Goal: Information Seeking & Learning: Compare options

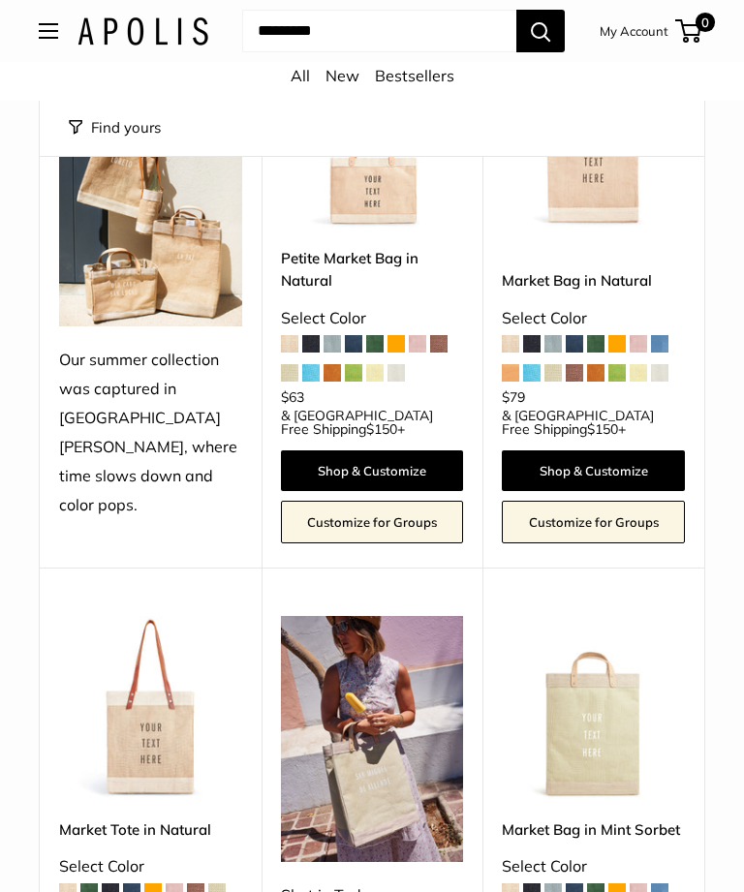
scroll to position [260, 0]
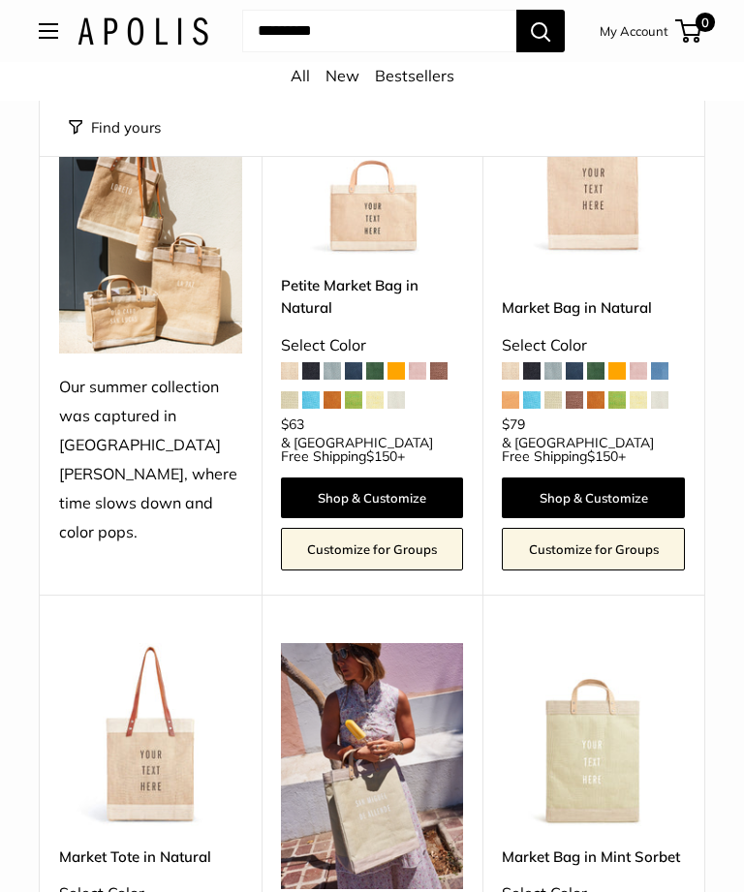
click at [282, 365] on span at bounding box center [289, 370] width 17 height 17
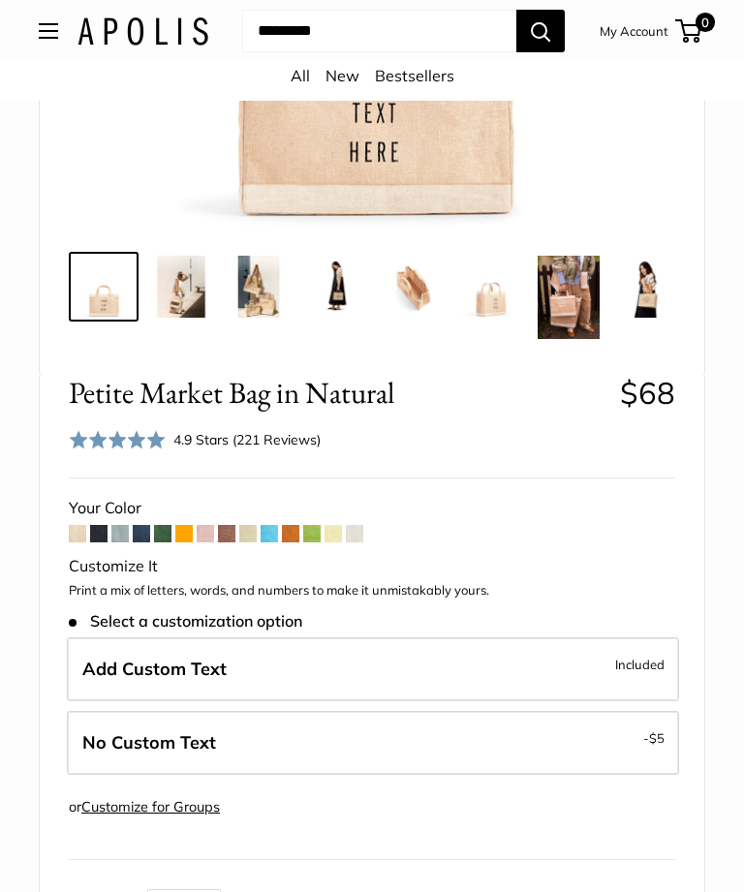
scroll to position [541, 0]
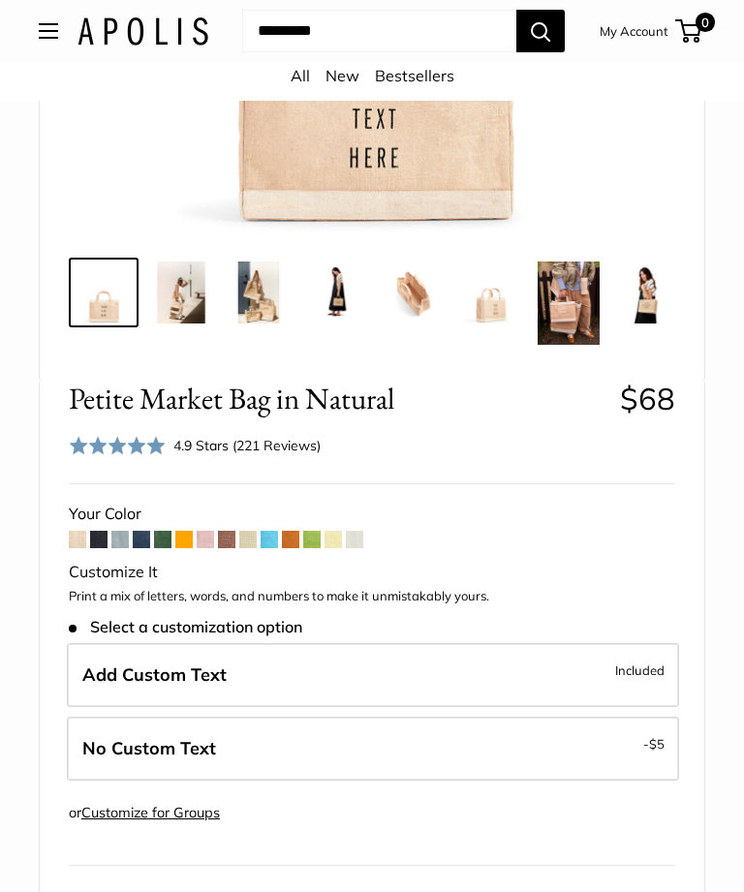
click at [64, 534] on div "Petite Market Bag in Natural $68 Rated 4.9 out of 5 4.9 Stars (221 Reviews) Cli…" at bounding box center [372, 849] width 664 height 937
click at [247, 532] on span at bounding box center [247, 539] width 17 height 17
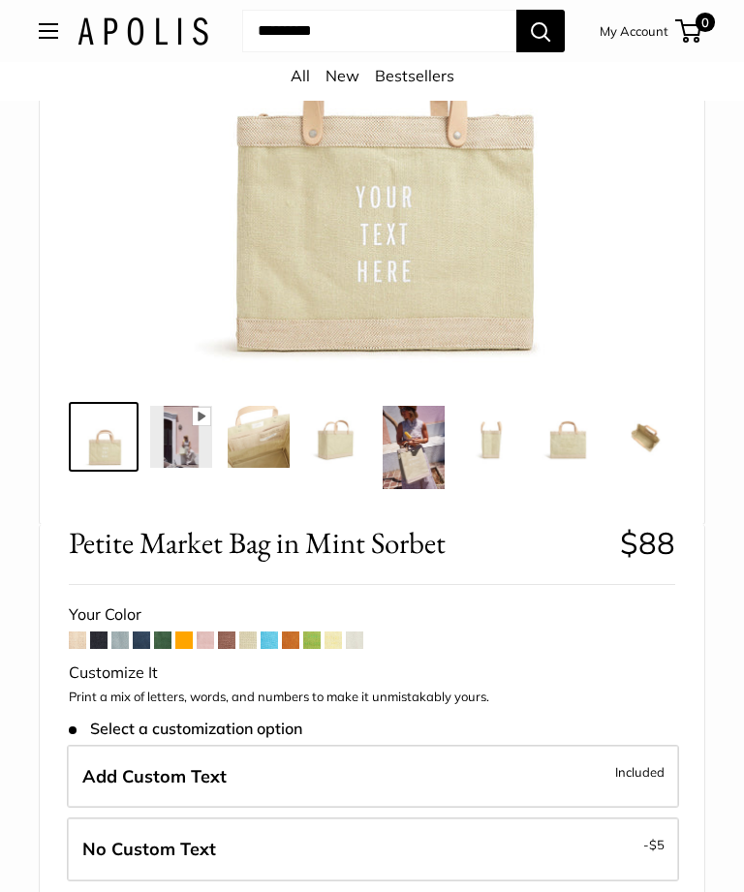
scroll to position [368, 0]
click at [330, 646] on span at bounding box center [332, 639] width 17 height 17
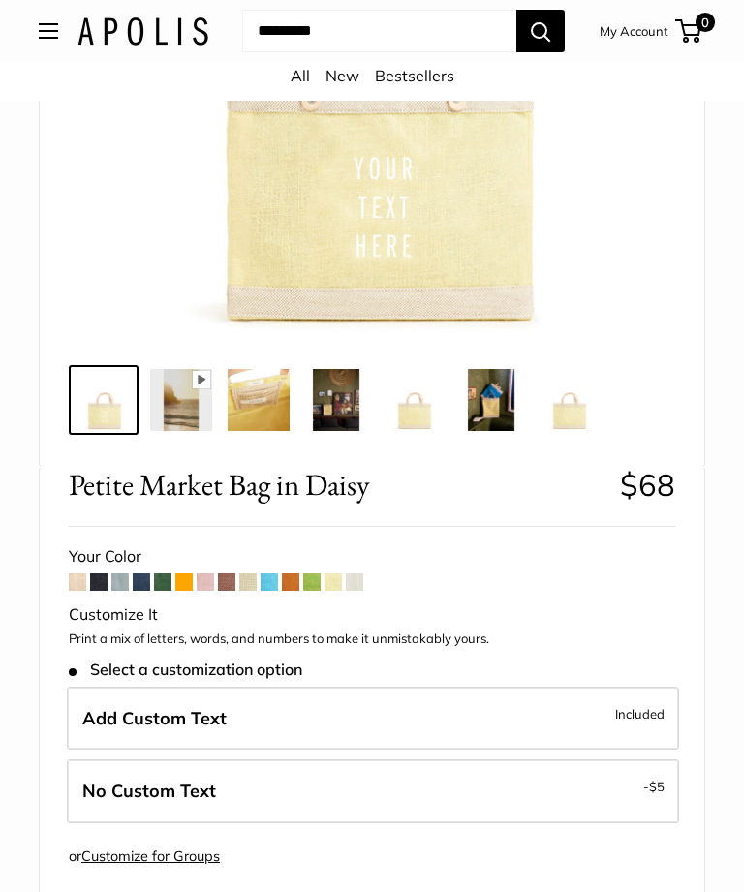
scroll to position [483, 0]
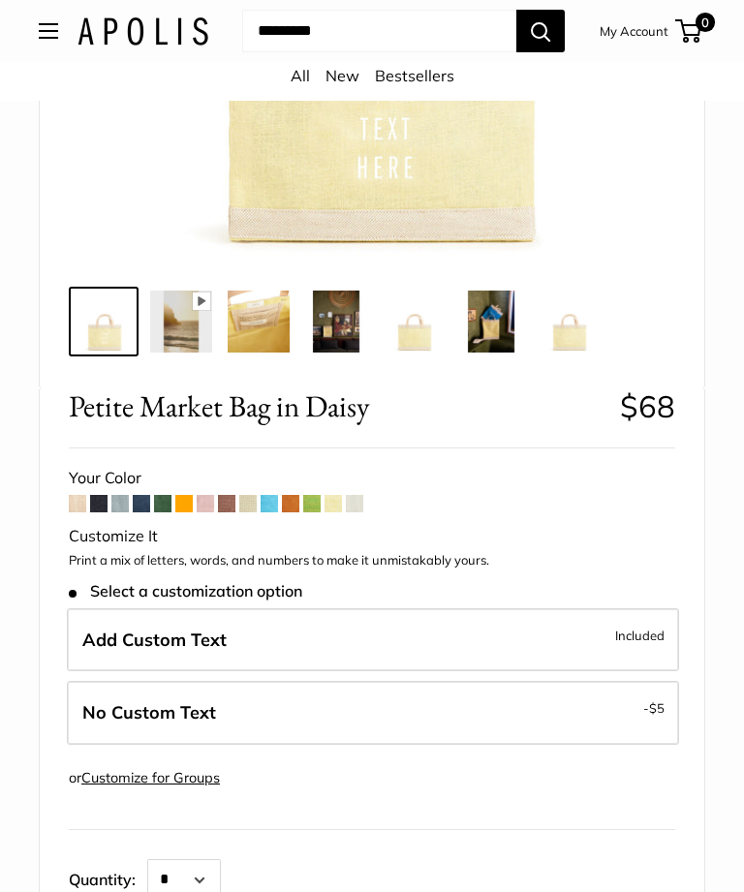
click at [355, 508] on span at bounding box center [354, 503] width 17 height 17
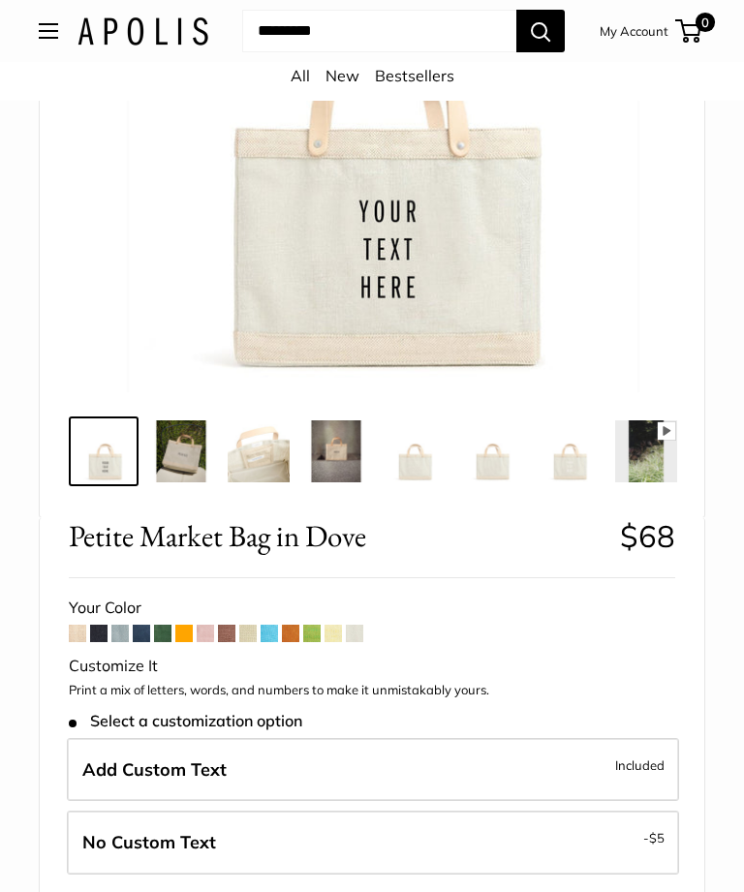
scroll to position [407, 0]
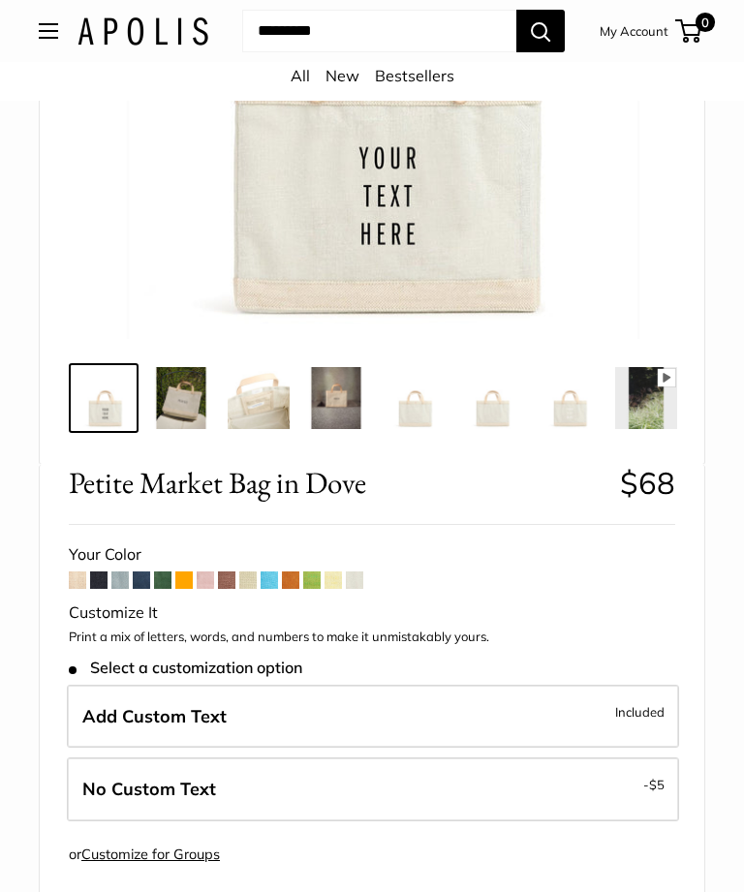
click at [667, 394] on img at bounding box center [646, 398] width 62 height 62
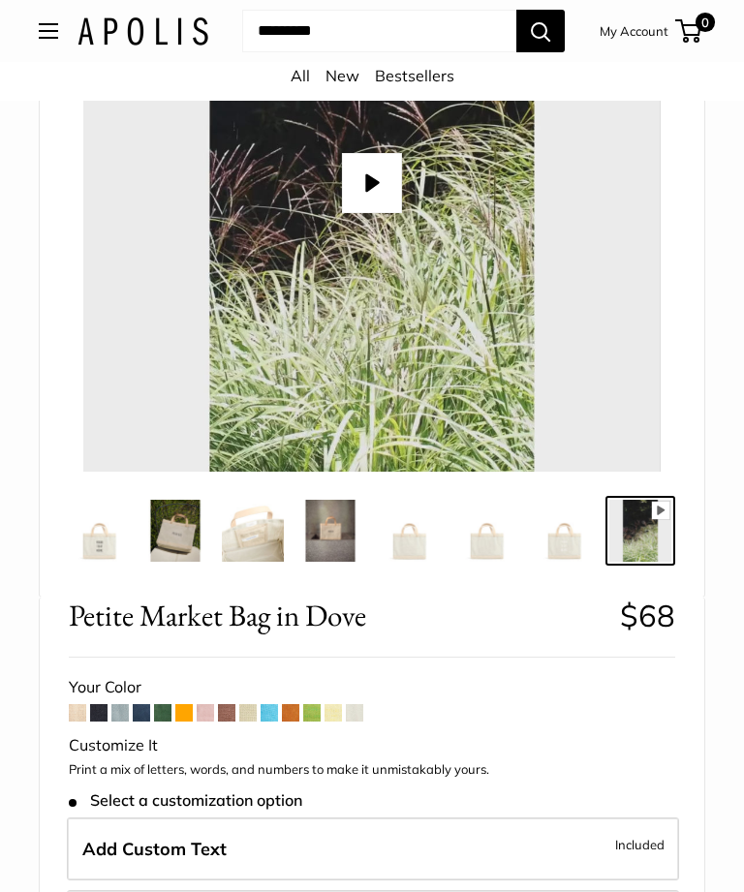
scroll to position [272, 0]
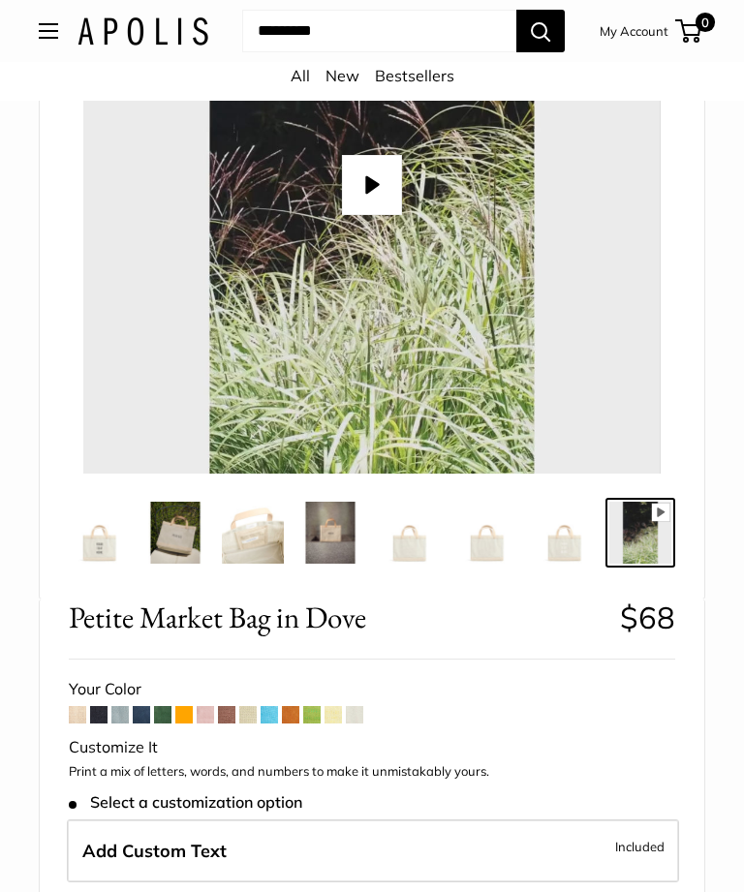
click at [364, 179] on button "Play" at bounding box center [372, 185] width 60 height 60
click at [69, 717] on span at bounding box center [77, 714] width 17 height 17
type input "*****"
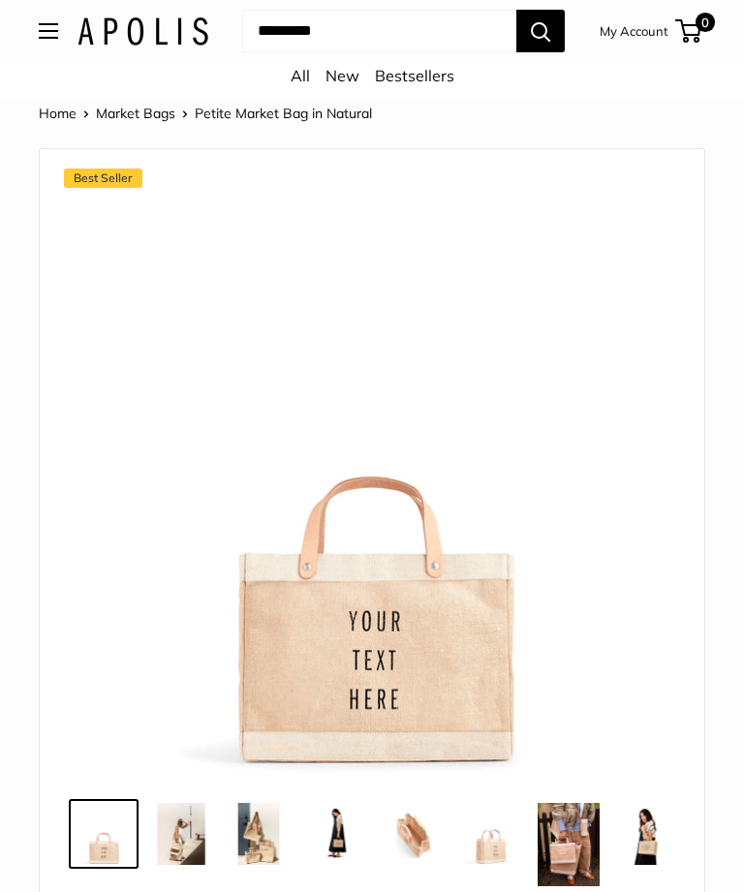
click at [301, 71] on link "All" at bounding box center [299, 75] width 19 height 19
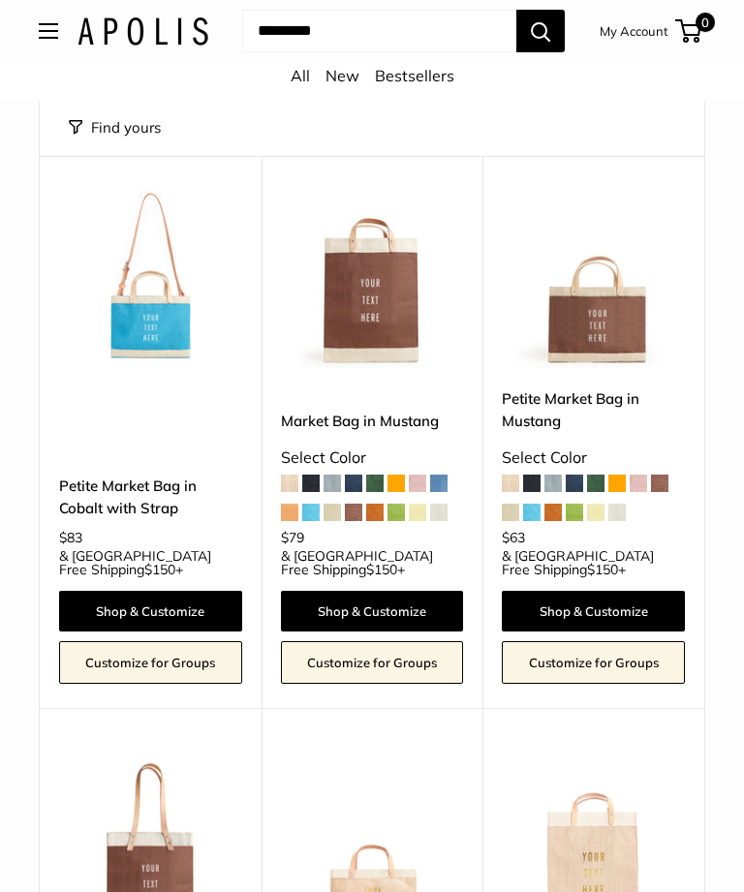
scroll to position [4585, 0]
